Goal: Transaction & Acquisition: Purchase product/service

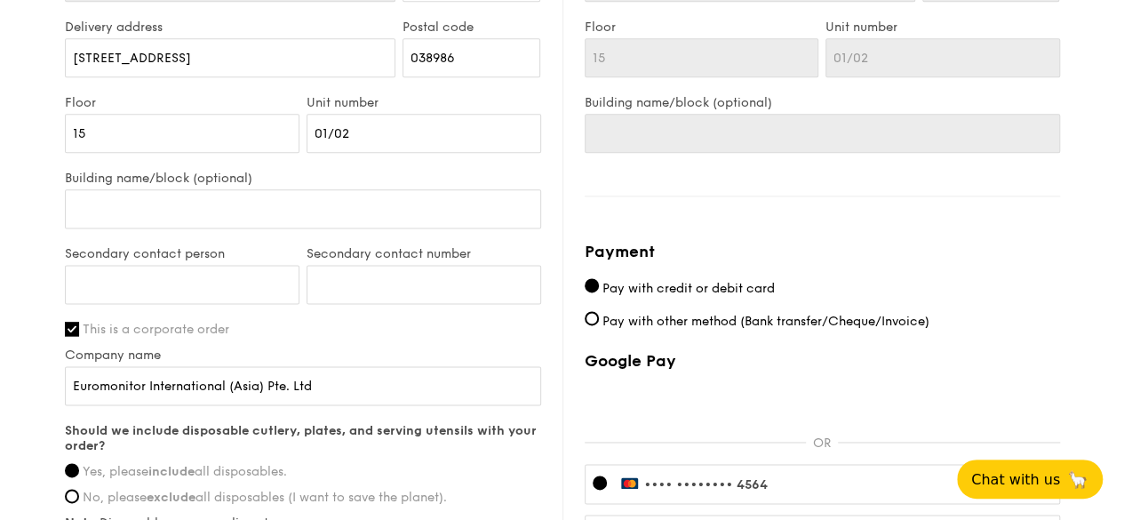
scroll to position [1349, 0]
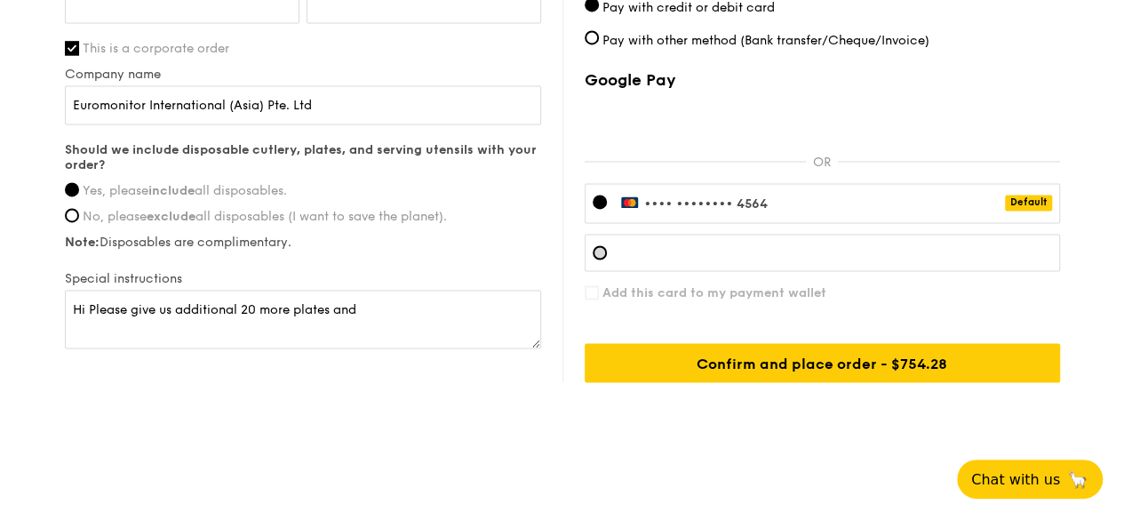
click at [697, 234] on div at bounding box center [822, 252] width 475 height 37
click at [404, 304] on textarea "Hi Please give us additional 20 more plates and" at bounding box center [303, 319] width 476 height 59
click at [404, 304] on textarea "Hi Please give us additional 20 more plates and cuttleries" at bounding box center [303, 319] width 476 height 59
type textarea "Hi Please give us additional 20 more plates and cutleries"
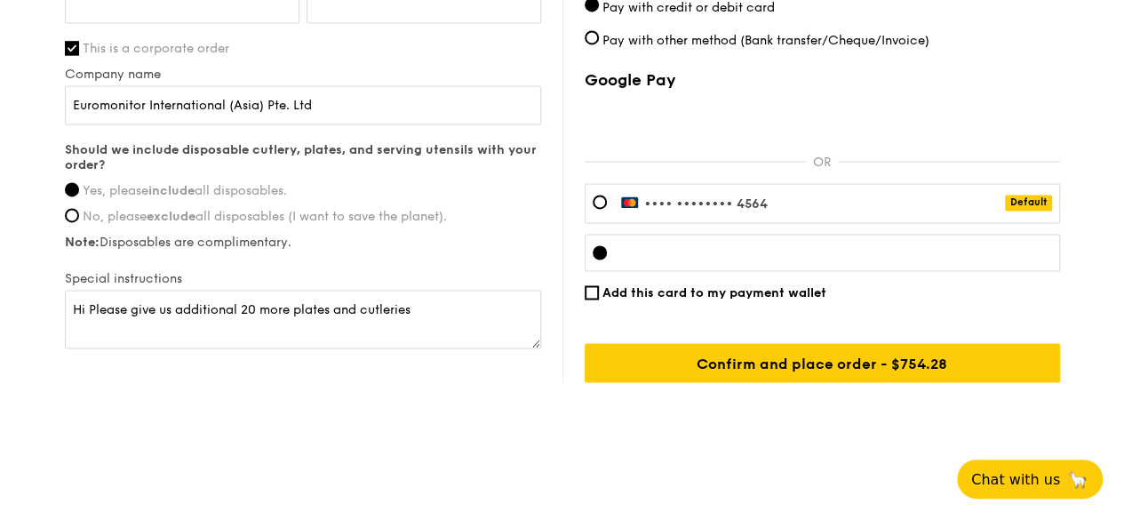
click at [613, 244] on div at bounding box center [822, 252] width 475 height 37
click at [590, 290] on input "Add this card to my payment wallet" at bounding box center [592, 292] width 14 height 14
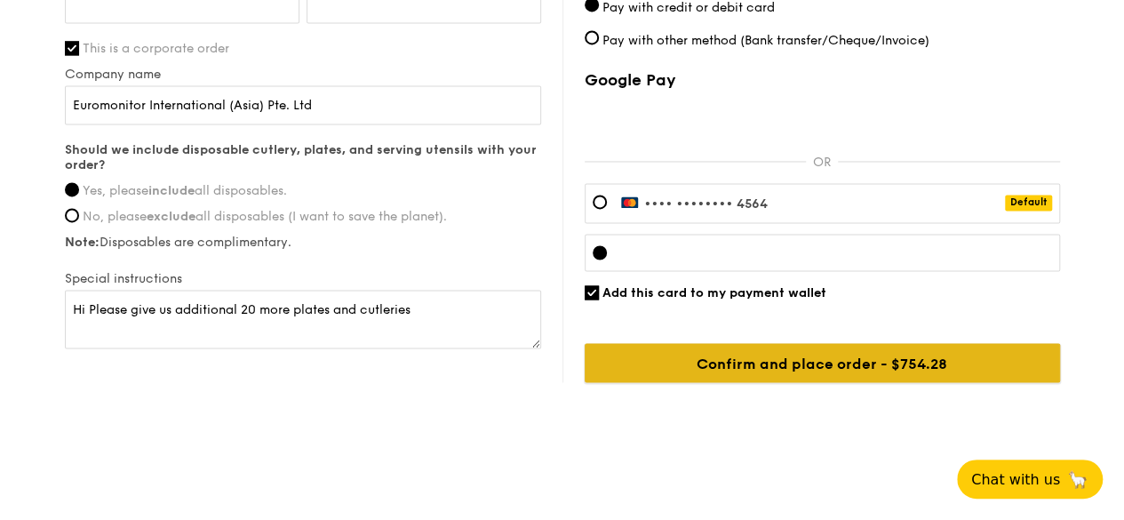
click at [782, 363] on input "Confirm and place order - $754.28" at bounding box center [822, 362] width 475 height 39
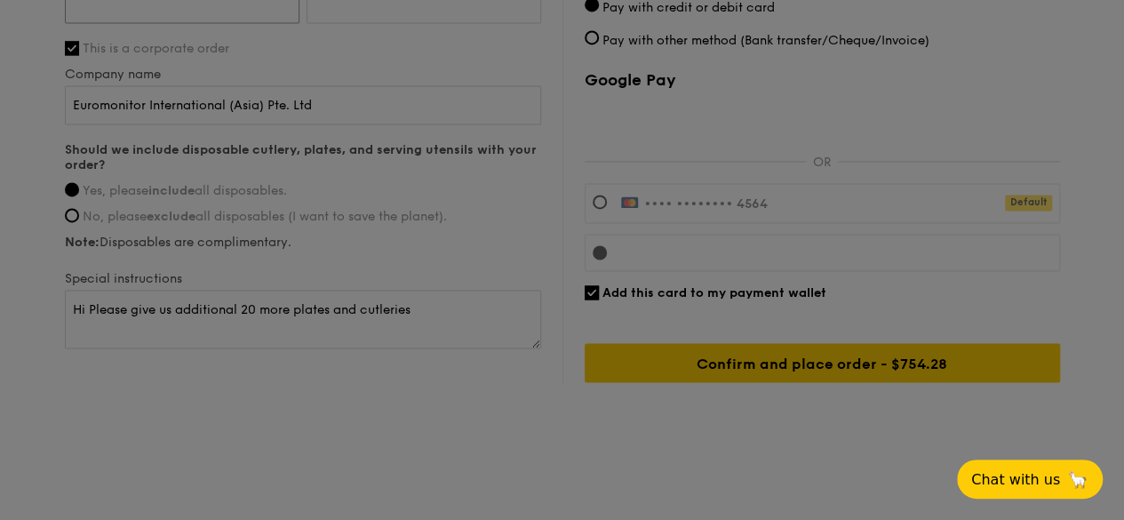
scroll to position [1331, 0]
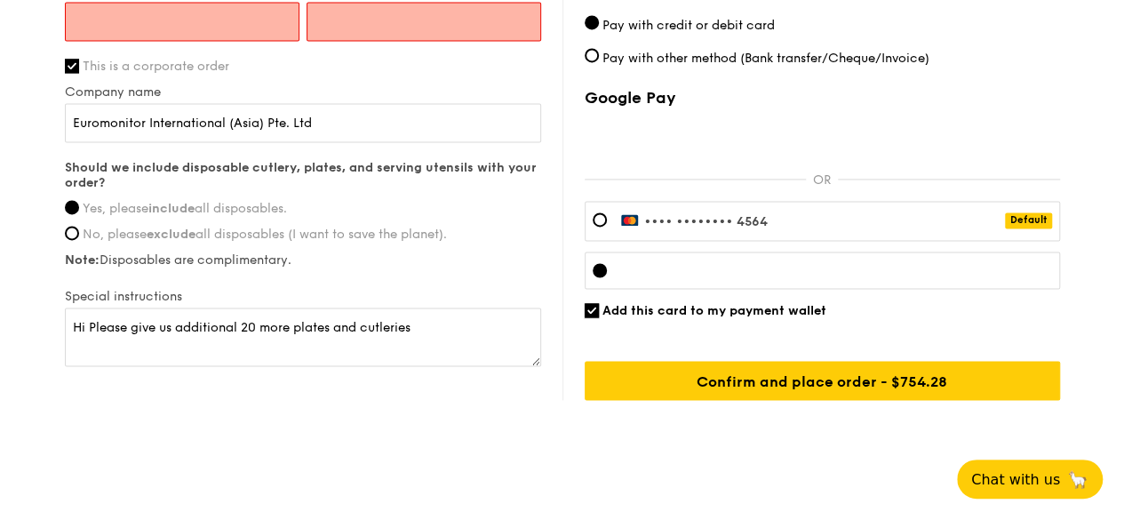
click at [588, 307] on input "Add this card to my payment wallet" at bounding box center [592, 310] width 14 height 14
checkbox input "false"
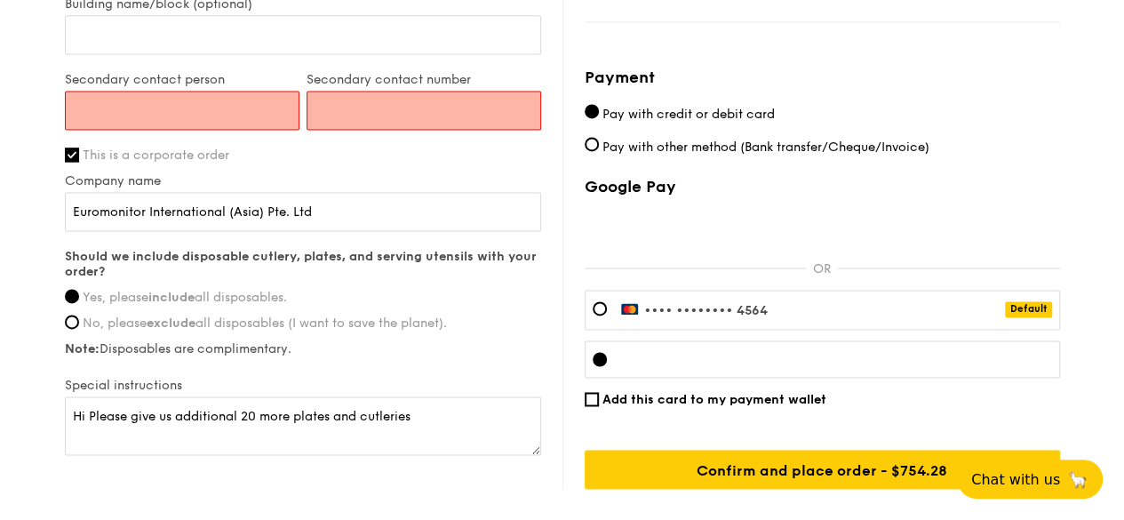
click at [172, 106] on input "Secondary contact person" at bounding box center [182, 110] width 235 height 39
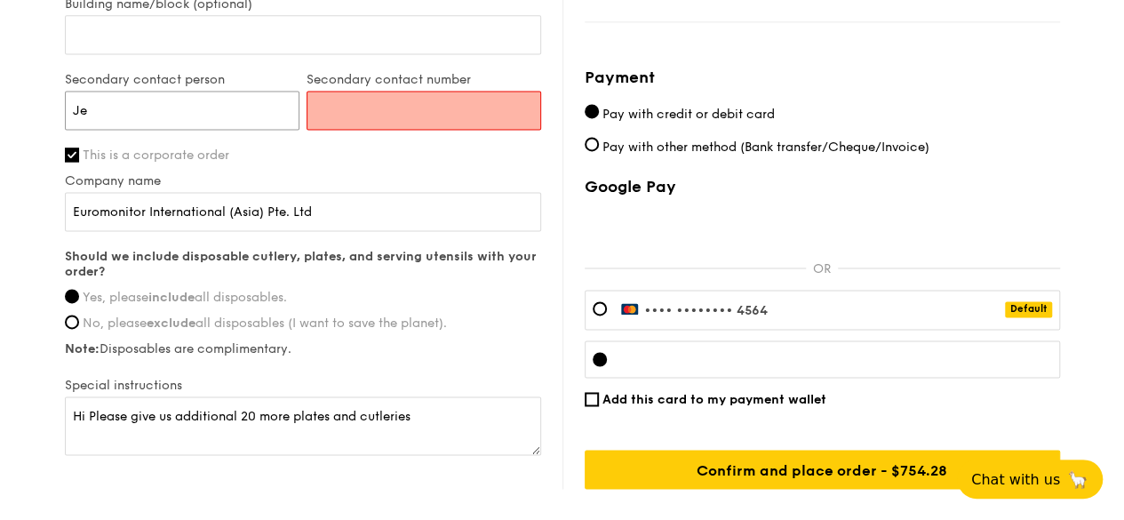
type input "J"
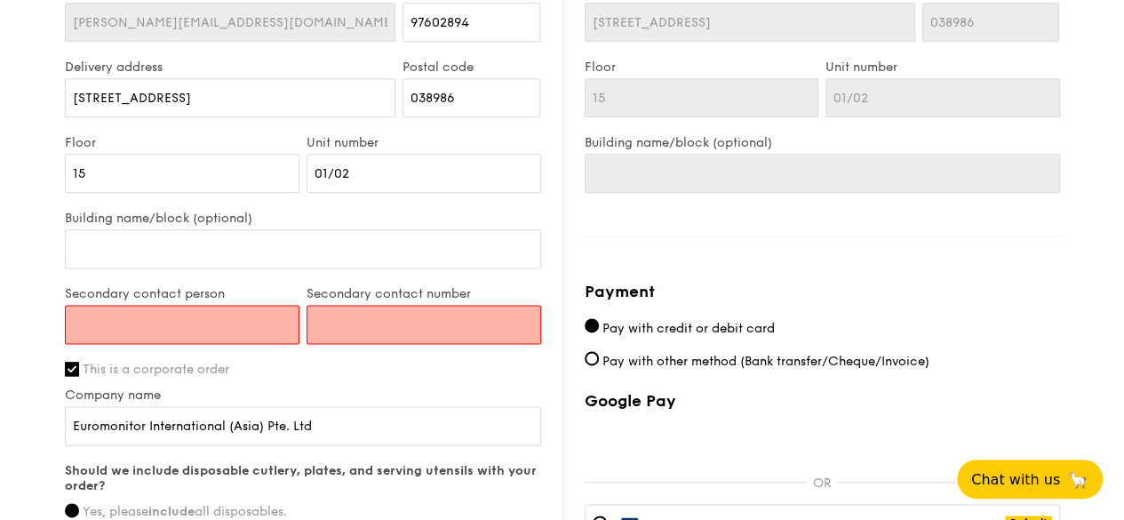
scroll to position [1153, 0]
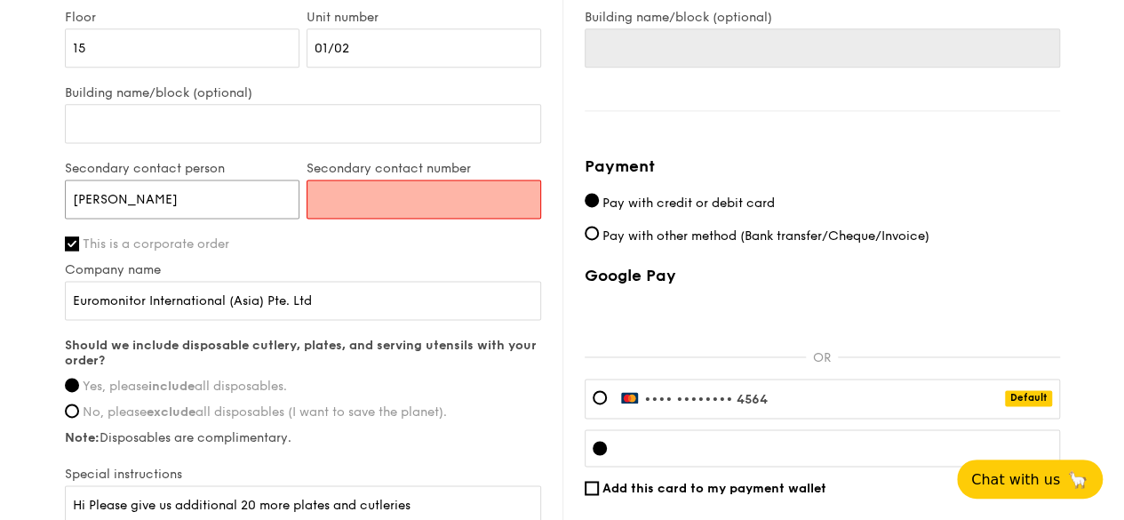
type input "[PERSON_NAME]"
click at [336, 179] on input "Secondary contact number" at bounding box center [424, 198] width 235 height 39
click at [446, 191] on input "Secondary contact number" at bounding box center [424, 198] width 235 height 39
click at [394, 193] on input "Secondary contact number" at bounding box center [424, 198] width 235 height 39
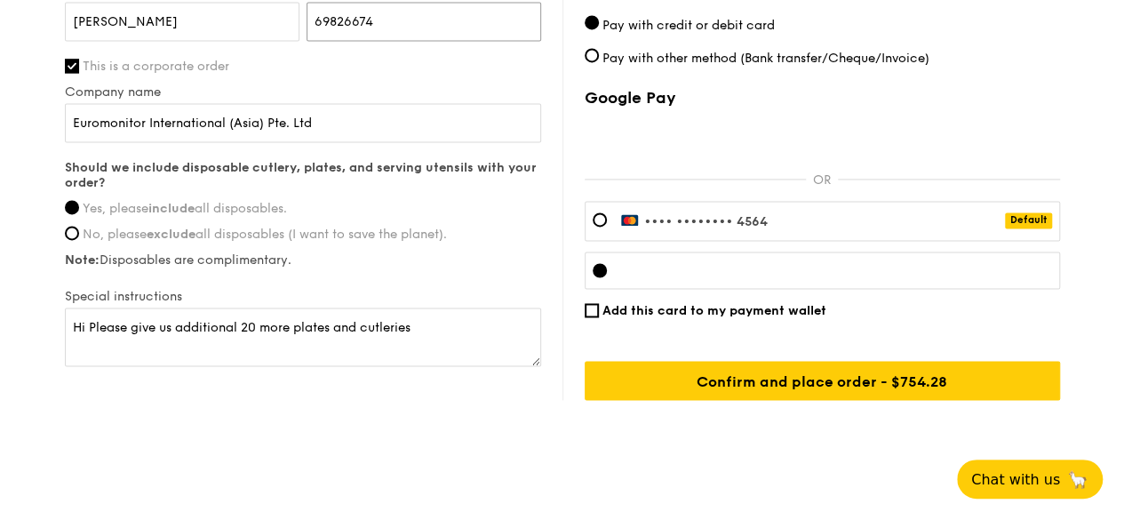
scroll to position [1349, 0]
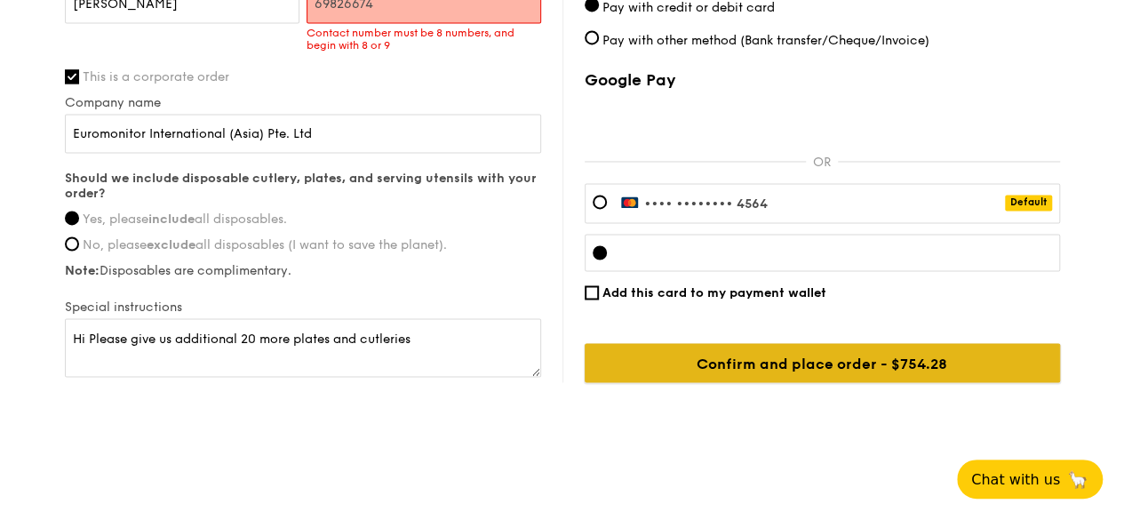
click at [723, 365] on input "Confirm and place order - $754.28" at bounding box center [822, 362] width 475 height 39
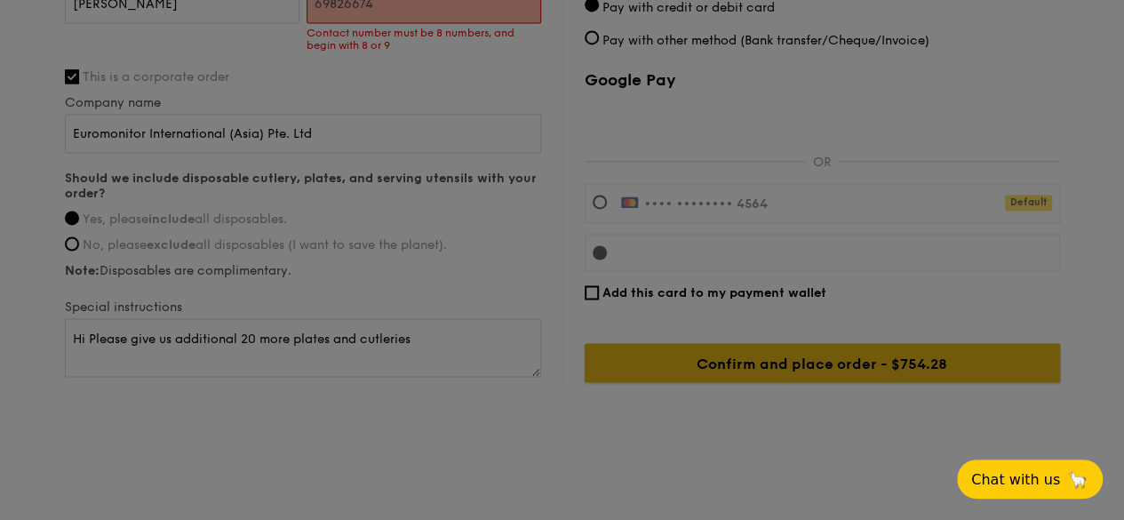
scroll to position [1331, 0]
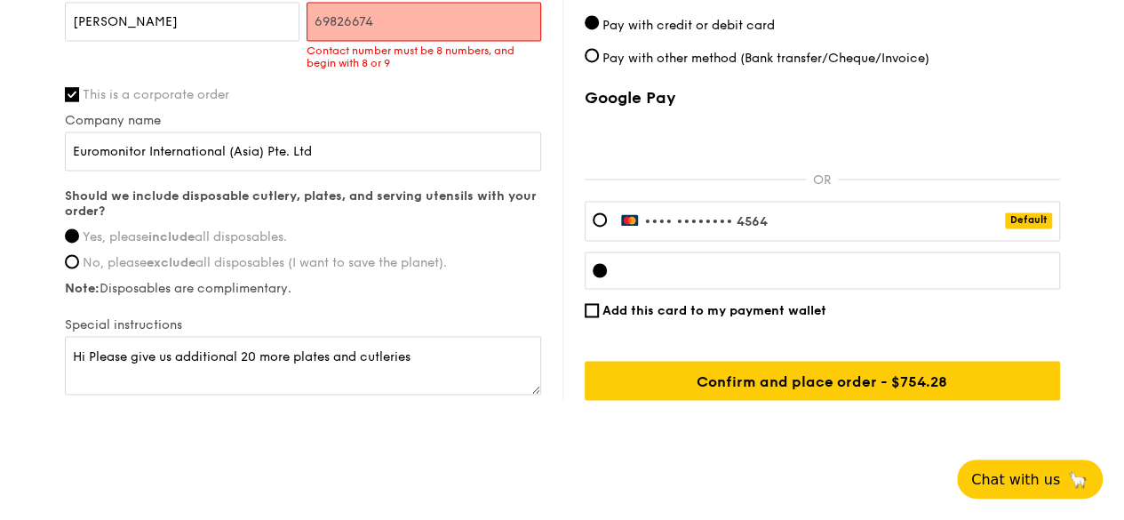
click at [314, 15] on input "69826674" at bounding box center [424, 21] width 235 height 39
click at [430, 71] on div "Secondary contact number 6569826674 Contact number must be 8 numbers, and begin…" at bounding box center [424, 35] width 242 height 104
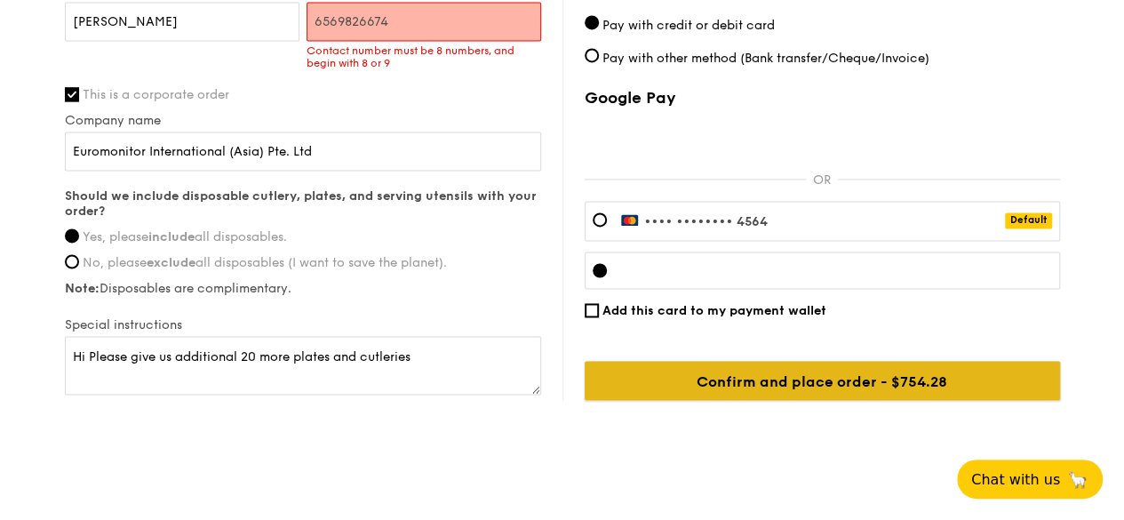
click at [718, 381] on input "Confirm and place order - $754.28" at bounding box center [822, 380] width 475 height 39
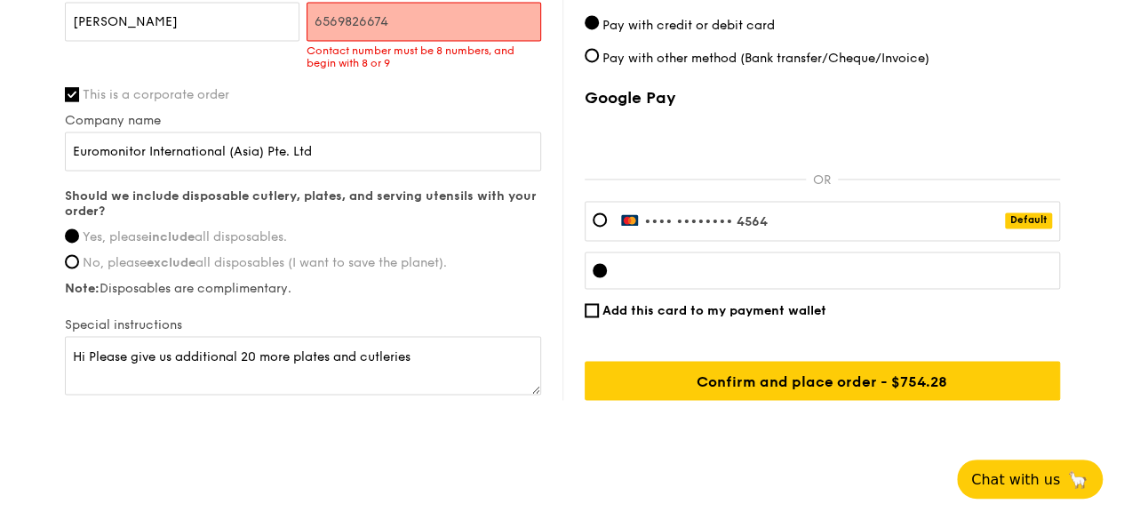
click at [316, 20] on input "6569826674" at bounding box center [424, 21] width 235 height 39
click at [416, 19] on input "6569826674" at bounding box center [424, 21] width 235 height 39
click at [339, 10] on input "6569826674" at bounding box center [424, 21] width 235 height 39
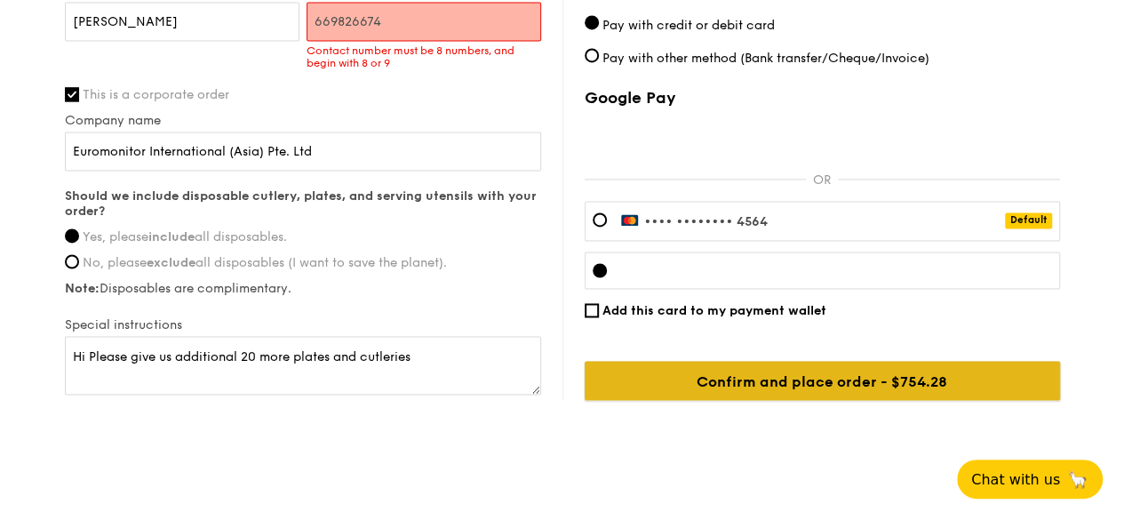
click at [656, 372] on input "Confirm and place order - $754.28" at bounding box center [822, 380] width 475 height 39
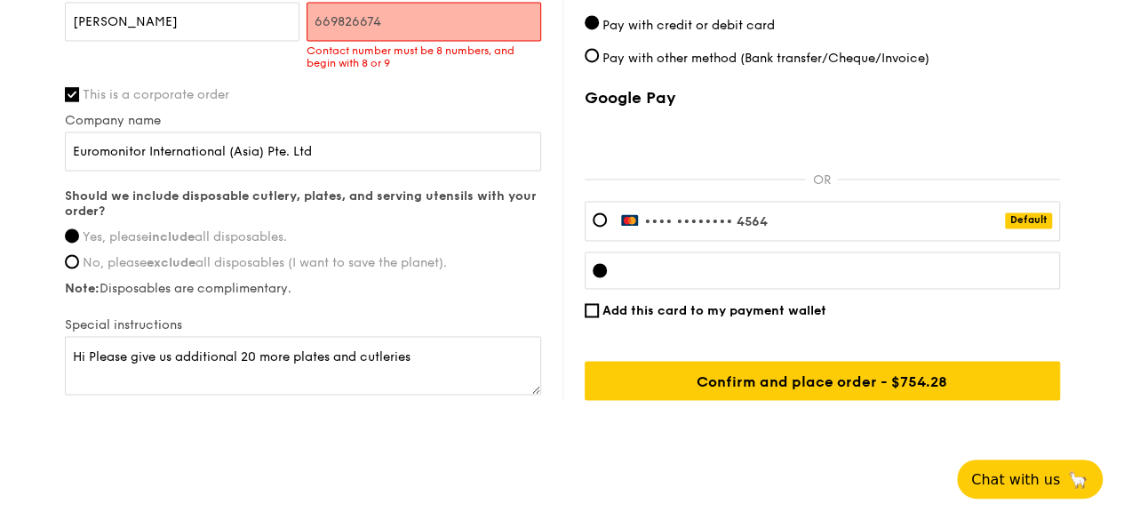
click at [326, 17] on input "669826674" at bounding box center [424, 21] width 235 height 39
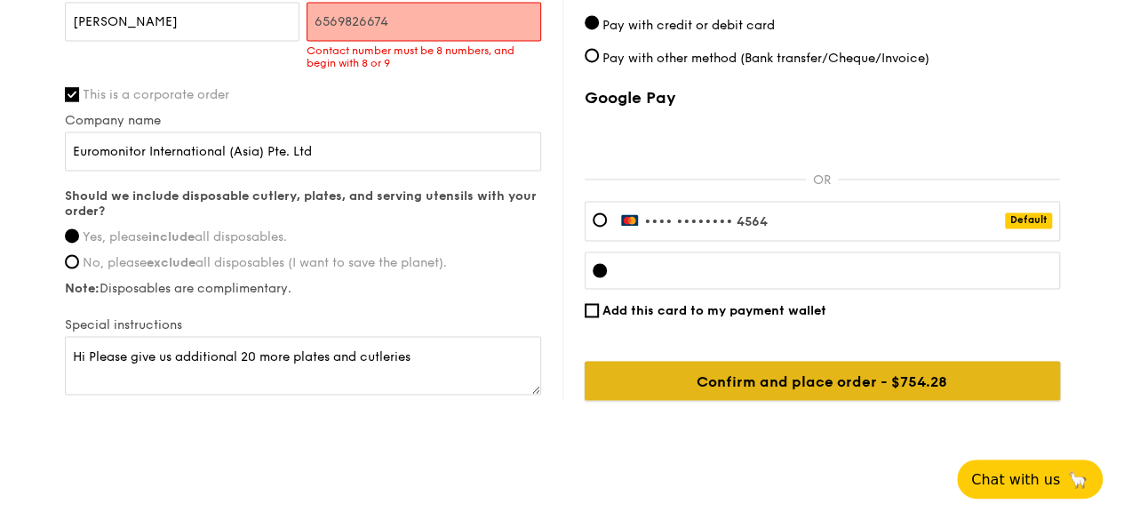
click at [810, 379] on input "Confirm and place order - $754.28" at bounding box center [822, 380] width 475 height 39
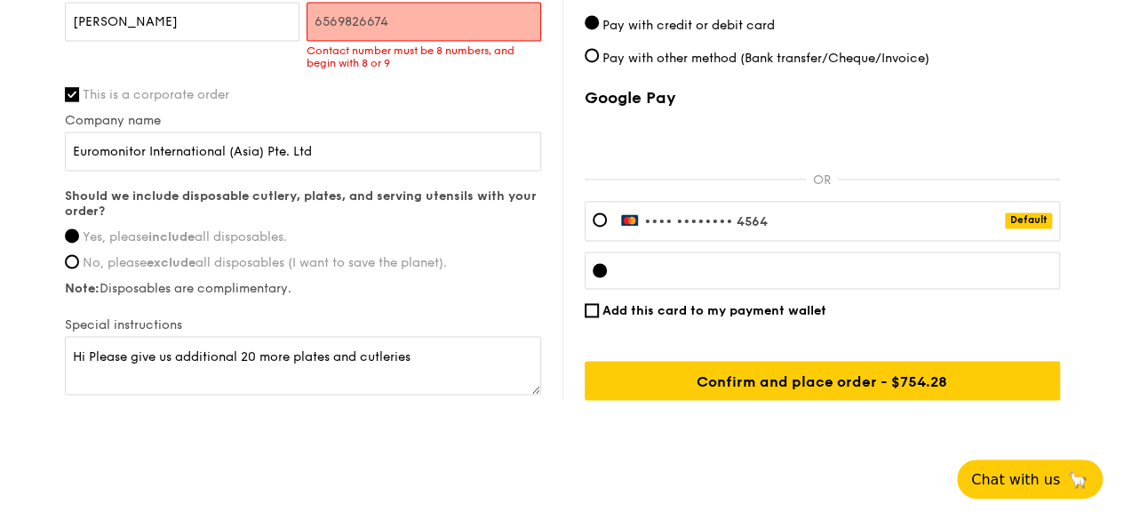
click at [419, 22] on input "6569826674" at bounding box center [424, 21] width 235 height 39
drag, startPoint x: 417, startPoint y: 21, endPoint x: 309, endPoint y: 13, distance: 107.8
click at [309, 13] on input "6569826674" at bounding box center [424, 21] width 235 height 39
type input "97702144"
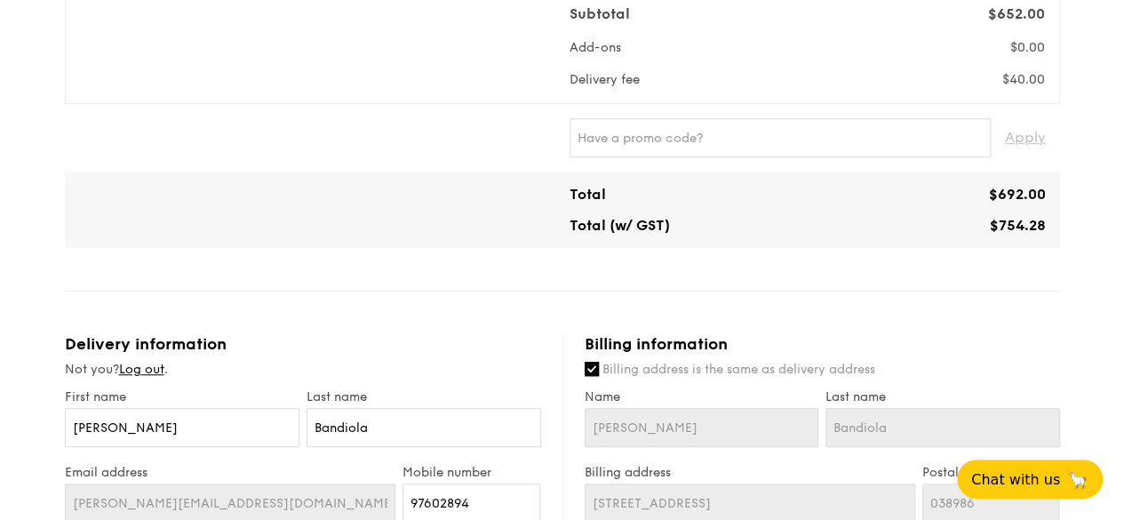
scroll to position [670, 0]
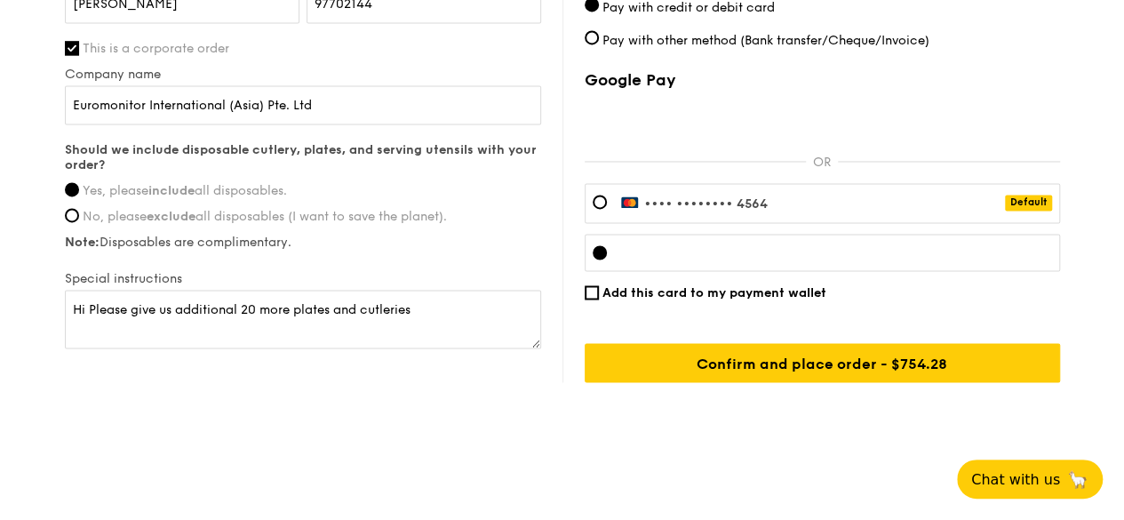
scroll to position [1349, 0]
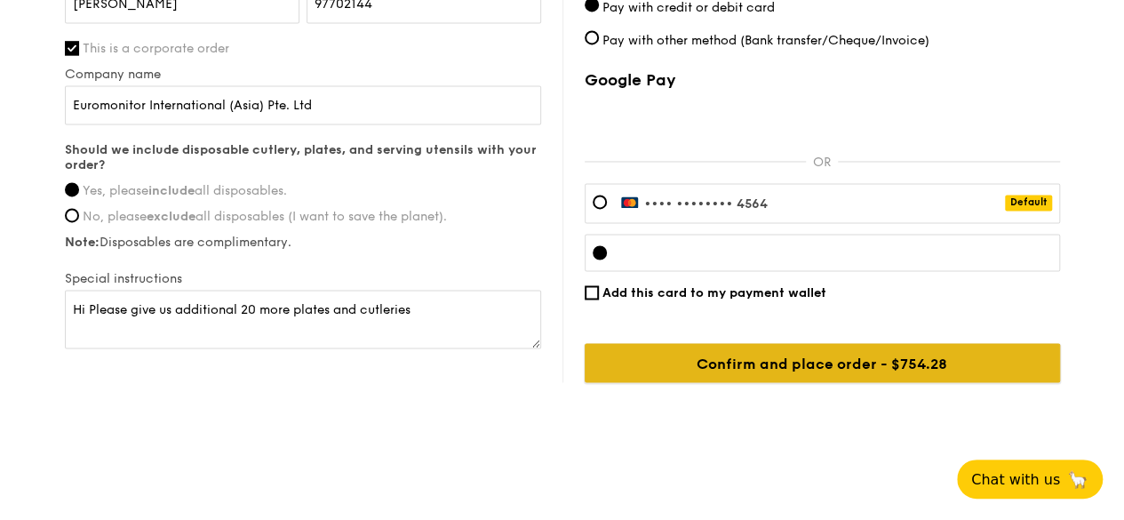
click at [794, 360] on input "Confirm and place order - $754.28" at bounding box center [822, 362] width 475 height 39
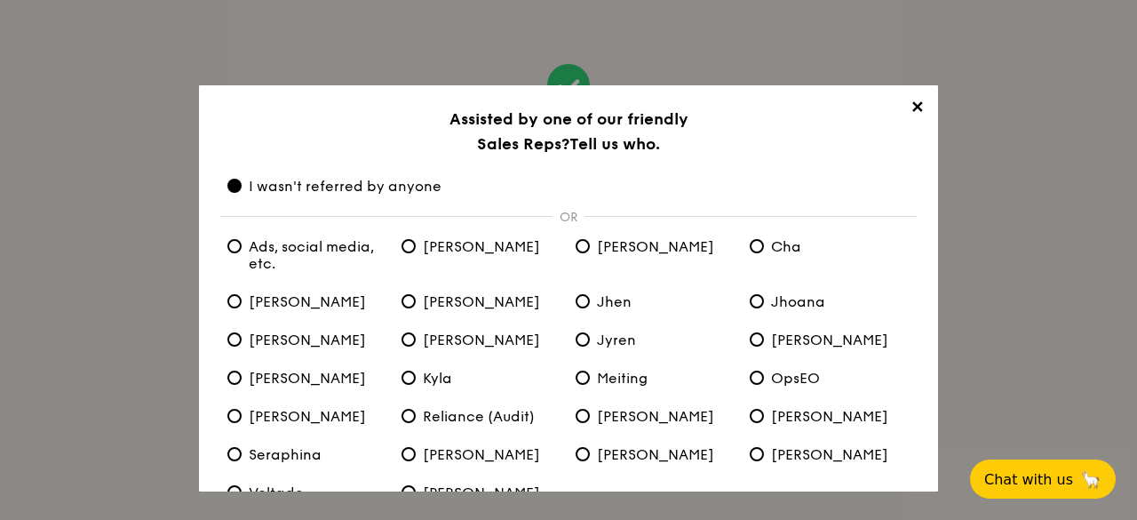
click at [912, 108] on span "✕" at bounding box center [917, 110] width 25 height 25
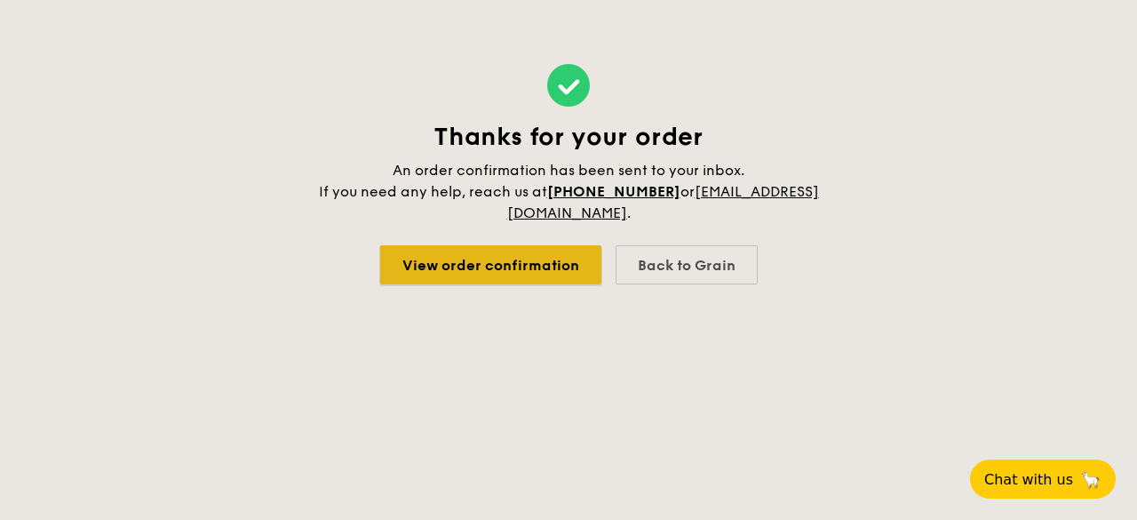
click at [515, 251] on link "View order confirmation" at bounding box center [490, 264] width 221 height 39
